Goal: Task Accomplishment & Management: Manage account settings

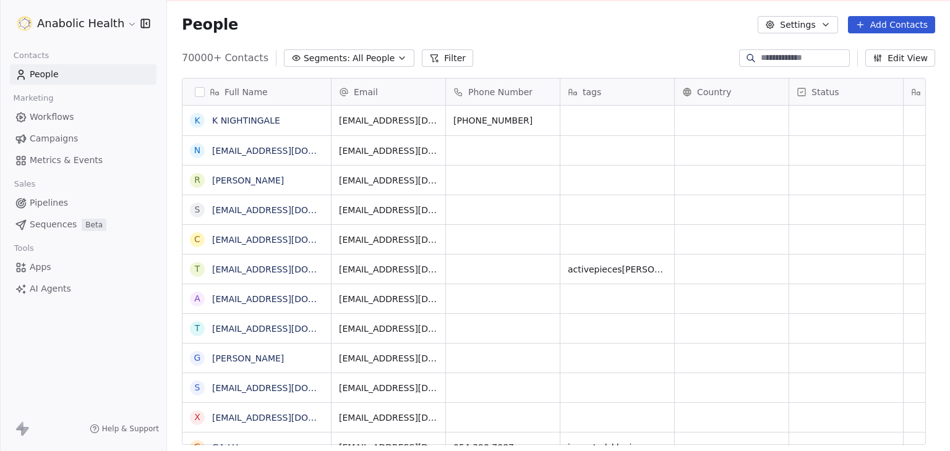
scroll to position [25, 0]
click at [605, 117] on div "grid" at bounding box center [617, 119] width 114 height 30
click at [617, 58] on html "Anabolic Health Contacts People Marketing Workflows Campaigns Metrics & Events …" at bounding box center [475, 225] width 950 height 451
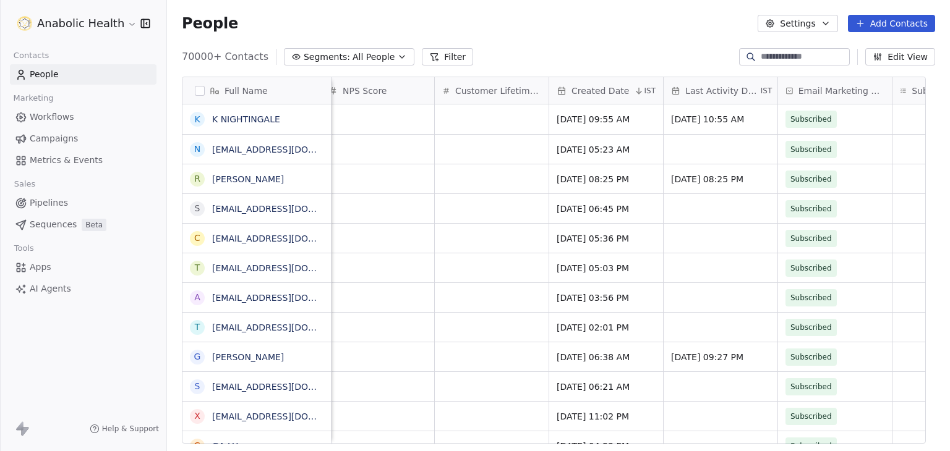
scroll to position [0, 0]
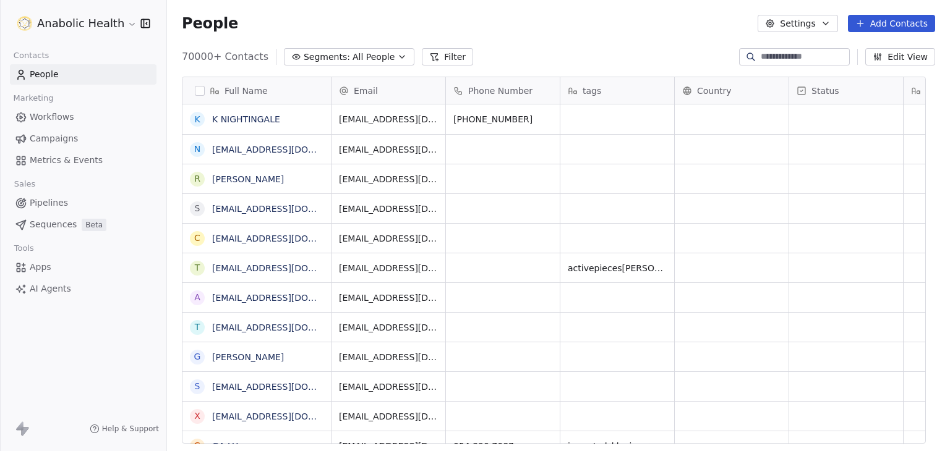
click at [627, 51] on div "70000+ Contacts Segments: All People Filter Edit View" at bounding box center [558, 57] width 783 height 20
click at [816, 18] on button "Settings" at bounding box center [797, 23] width 80 height 17
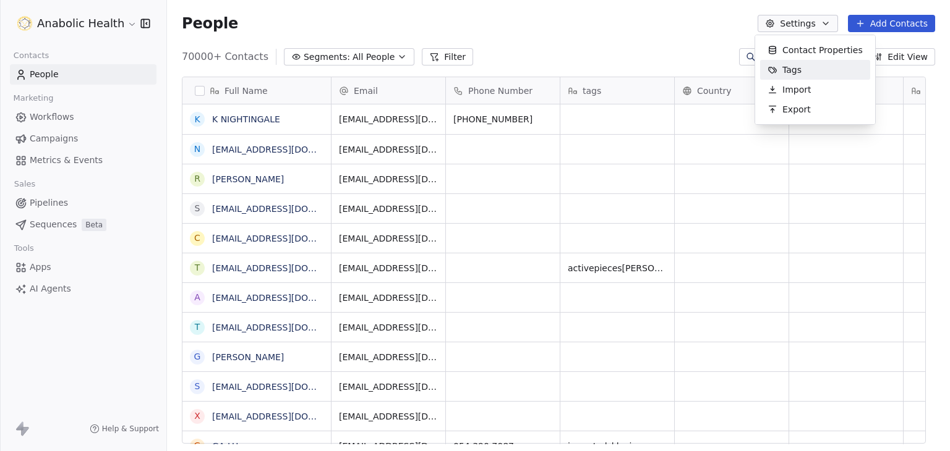
click at [806, 53] on span "Contact Properties" at bounding box center [822, 50] width 80 height 13
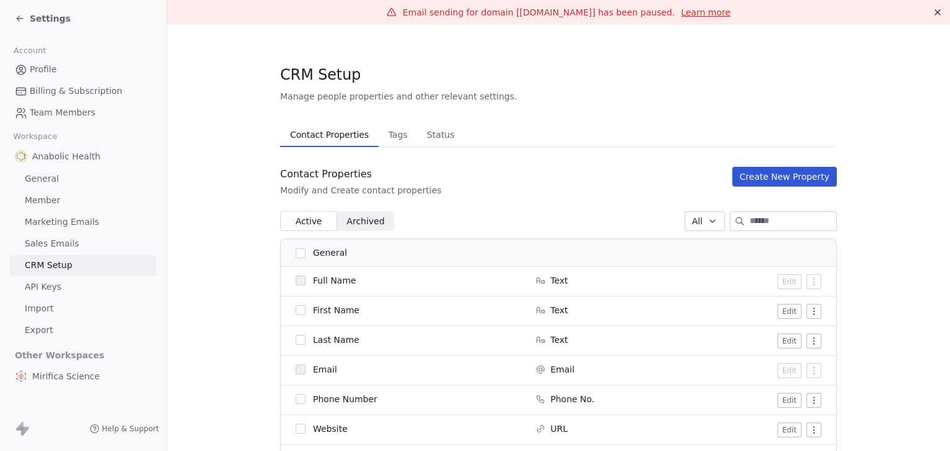
click at [790, 227] on input at bounding box center [792, 221] width 87 height 19
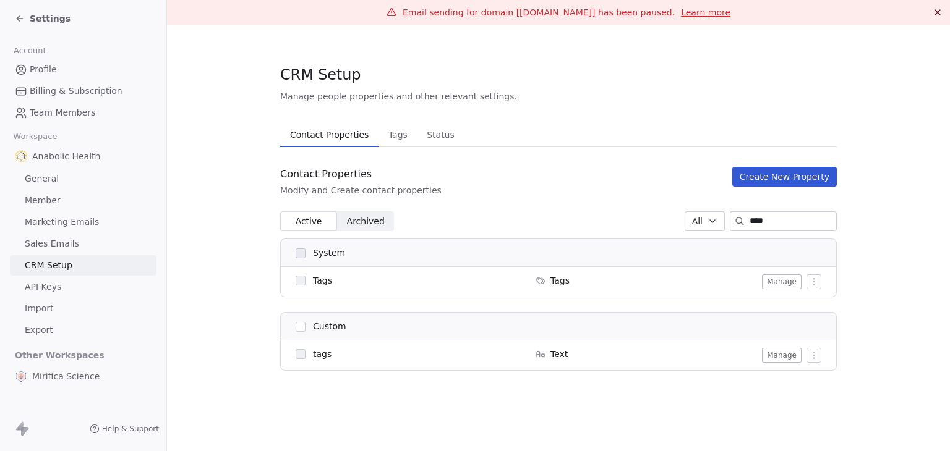
type input "****"
click at [17, 19] on icon at bounding box center [18, 20] width 2 height 2
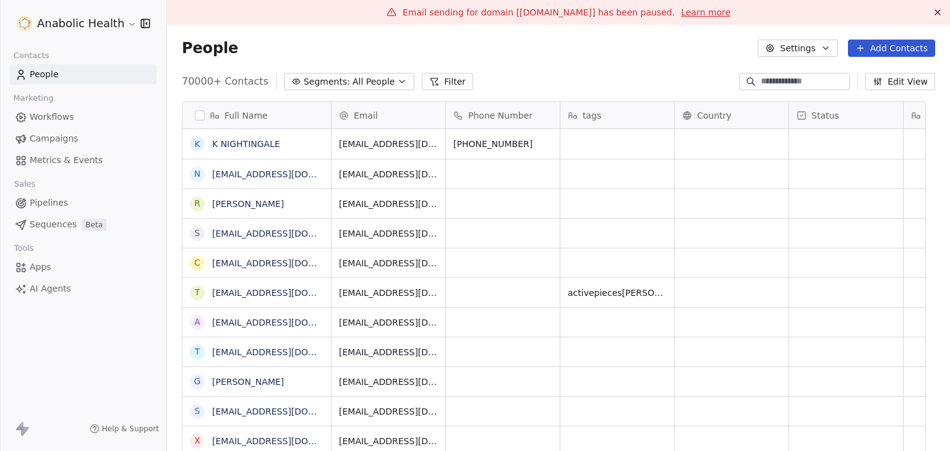
scroll to position [387, 764]
